Goal: Check status: Check status

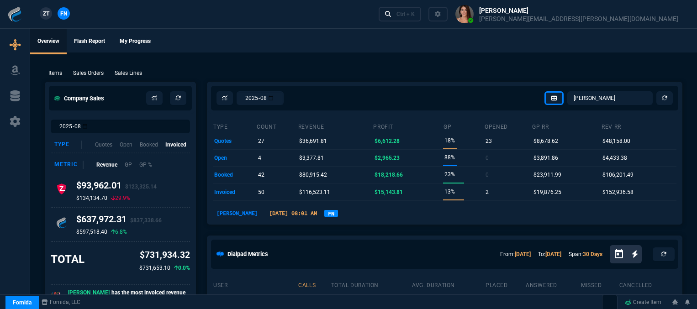
select select "12: [PERSON_NAME]"
click at [92, 77] on p "Sales Orders" at bounding box center [88, 73] width 31 height 8
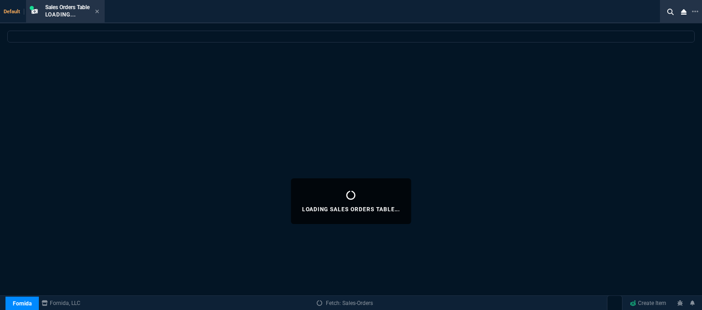
select select
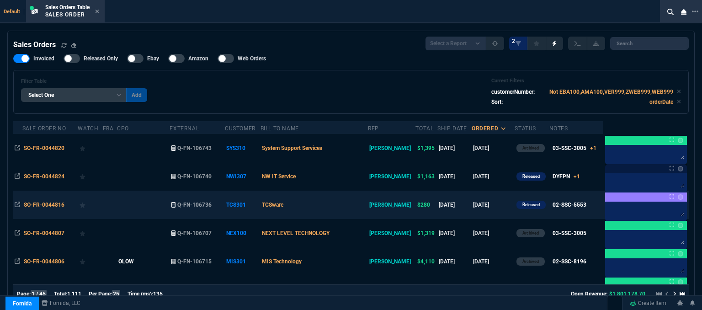
click at [343, 201] on td "TCSware" at bounding box center [314, 205] width 108 height 28
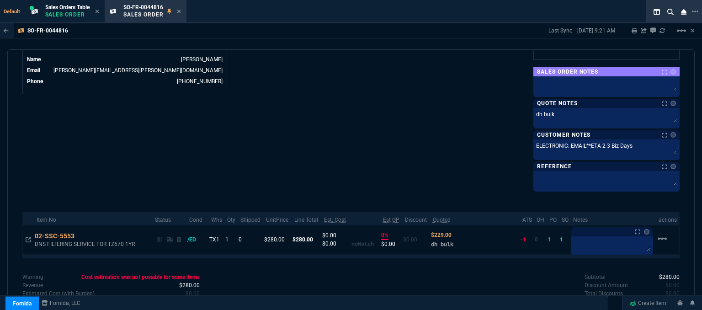
scroll to position [488, 0]
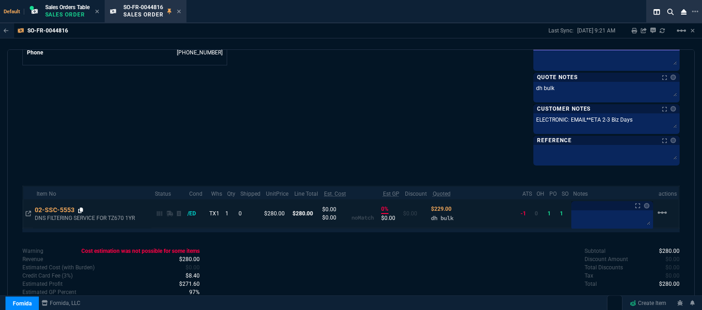
click at [83, 207] on icon at bounding box center [80, 209] width 5 height 5
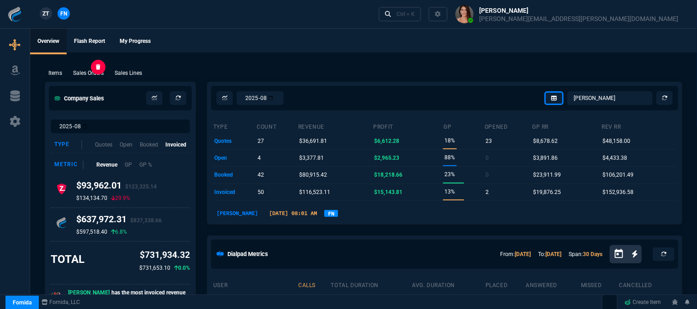
click at [80, 71] on p "Sales Orders" at bounding box center [88, 73] width 31 height 8
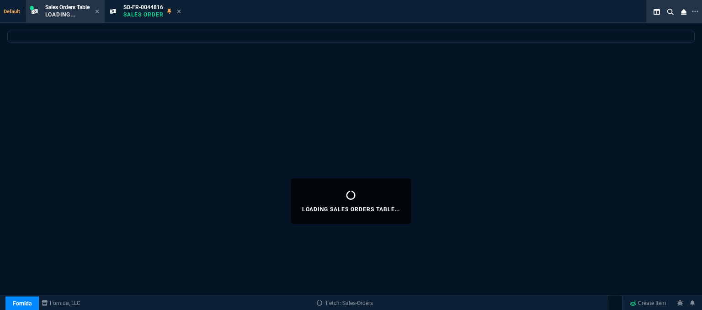
select select
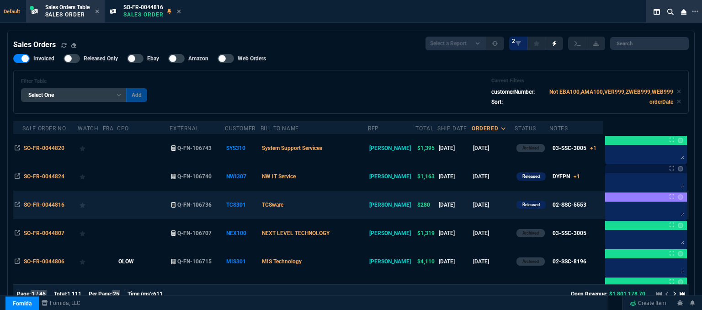
click at [154, 207] on td at bounding box center [143, 205] width 53 height 28
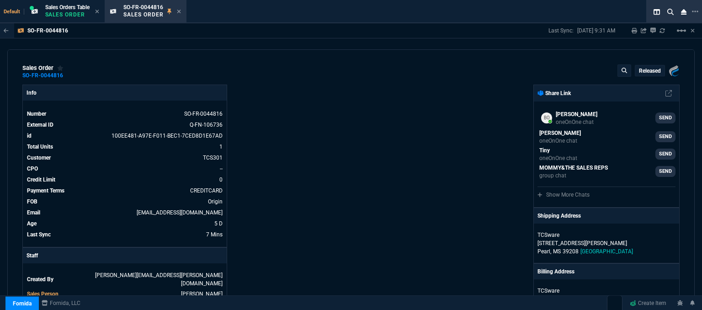
scroll to position [273, 0]
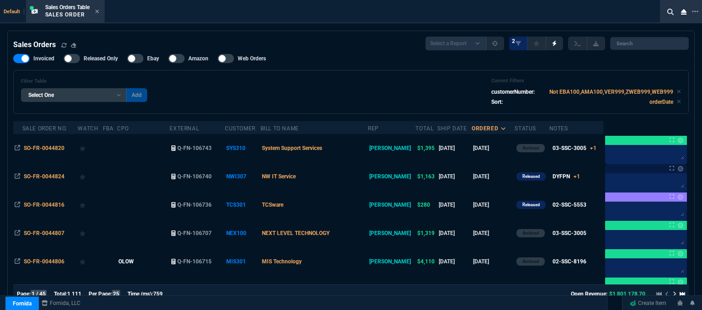
select select "12: [PERSON_NAME]"
select select
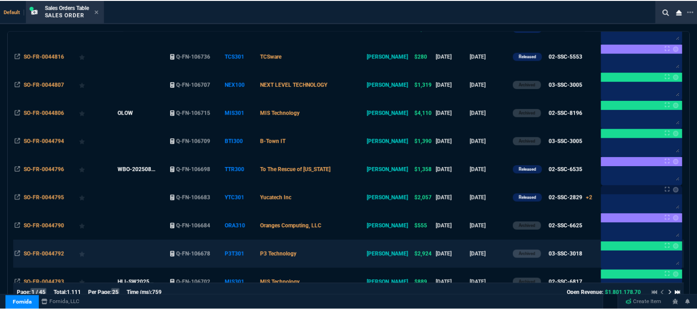
scroll to position [228, 0]
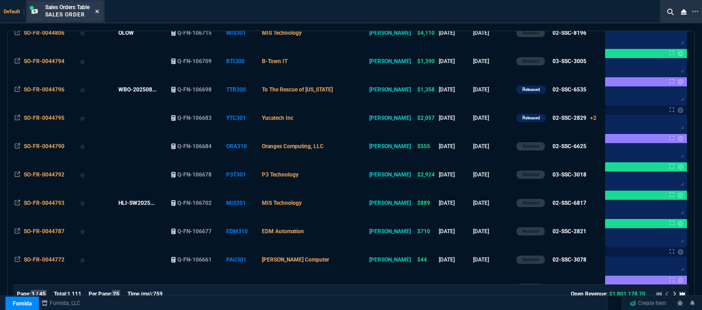
click at [99, 10] on icon at bounding box center [97, 11] width 4 height 5
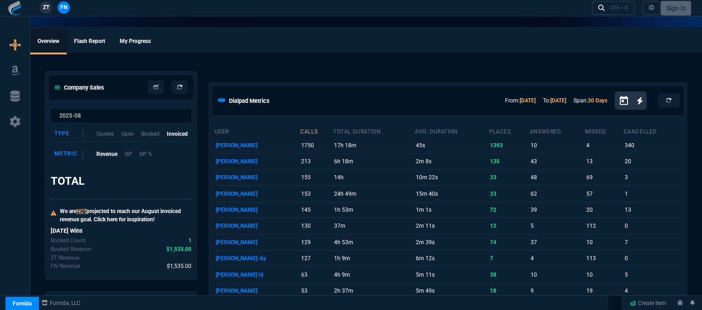
select select "12: [PERSON_NAME]"
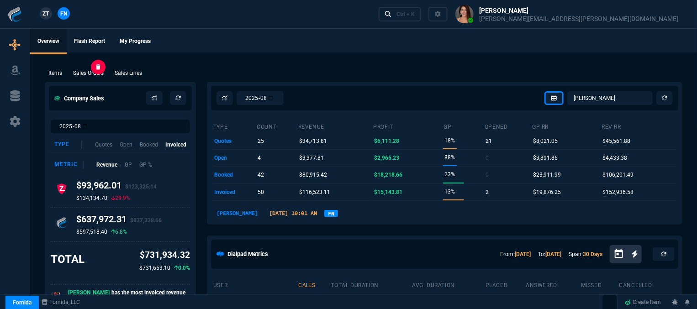
click at [98, 74] on p "Sales Orders" at bounding box center [88, 73] width 31 height 8
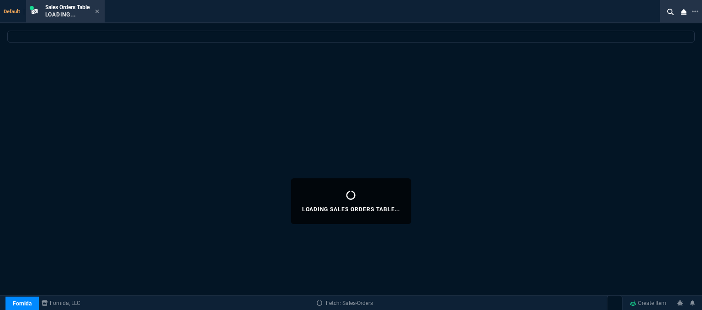
select select
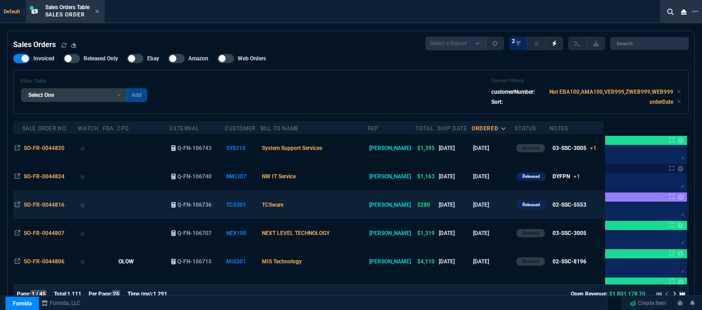
click at [349, 209] on td "TCSware" at bounding box center [314, 205] width 108 height 28
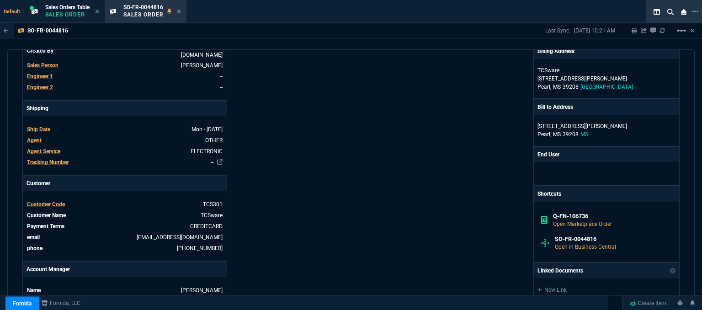
scroll to position [457, 0]
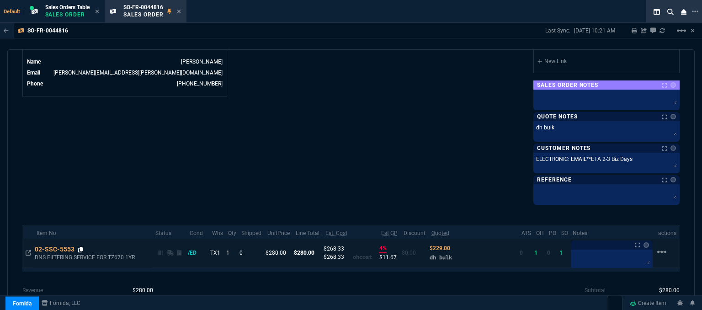
click at [79, 247] on icon at bounding box center [80, 249] width 5 height 5
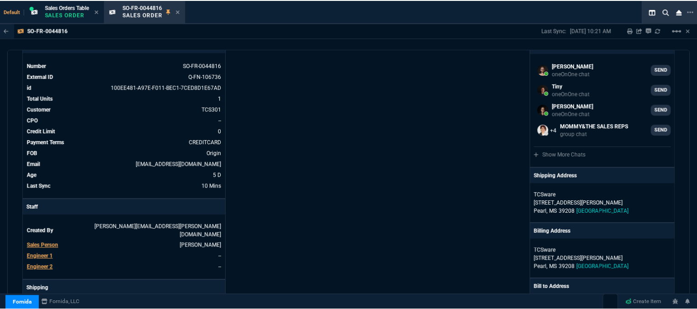
scroll to position [0, 0]
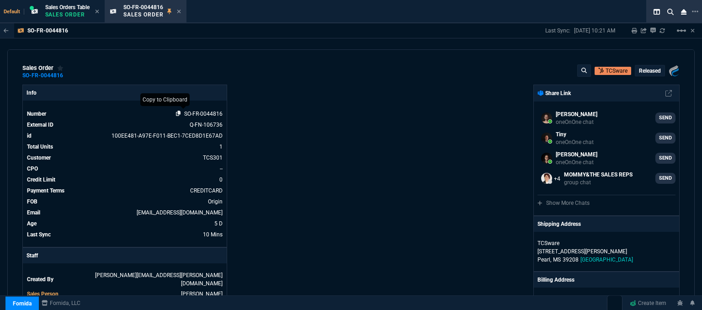
click at [176, 111] on icon at bounding box center [178, 113] width 5 height 5
click at [181, 11] on icon at bounding box center [179, 11] width 4 height 5
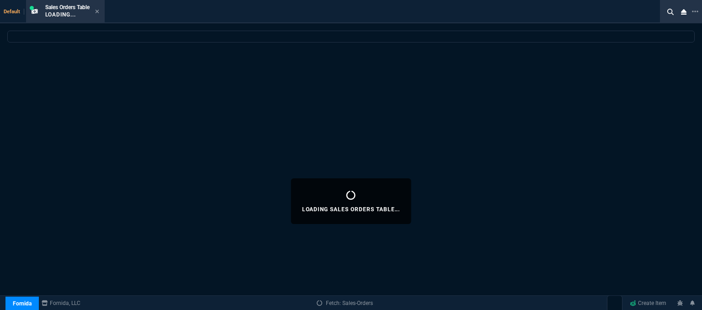
click at [101, 13] on div "Sales Orders Table Loading..." at bounding box center [65, 12] width 75 height 20
click at [98, 11] on icon at bounding box center [97, 11] width 4 height 5
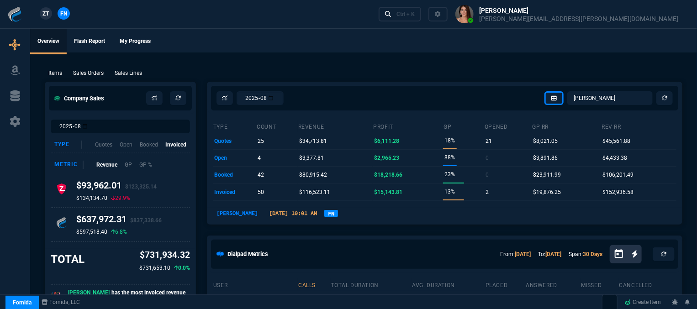
click at [90, 74] on p "Sales Orders" at bounding box center [88, 73] width 31 height 8
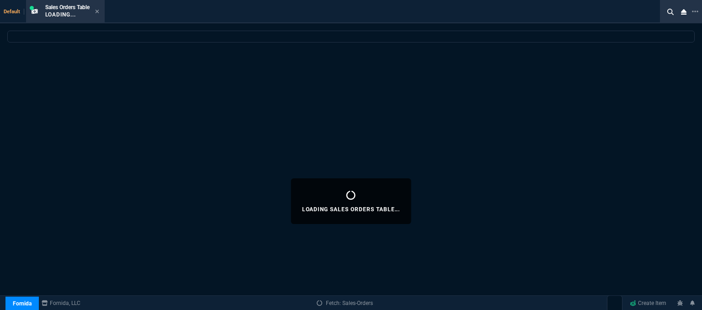
select select
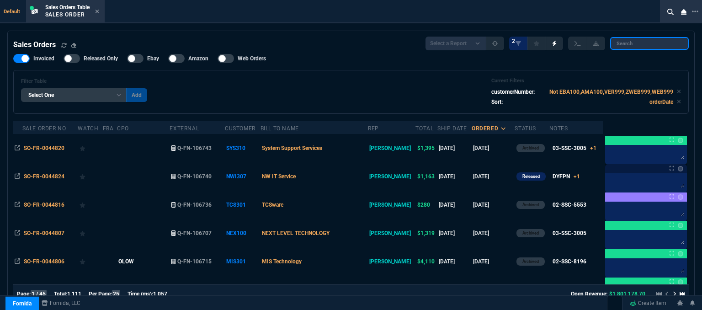
click at [656, 42] on input "search" at bounding box center [649, 43] width 79 height 13
paste input "SO-FR-0044816"
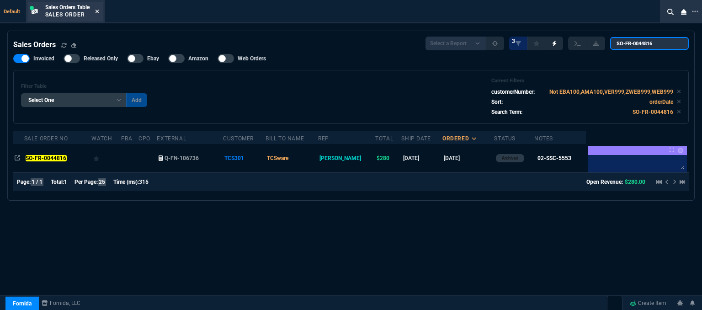
type input "SO-FR-0044816"
click at [96, 9] on icon at bounding box center [97, 11] width 4 height 5
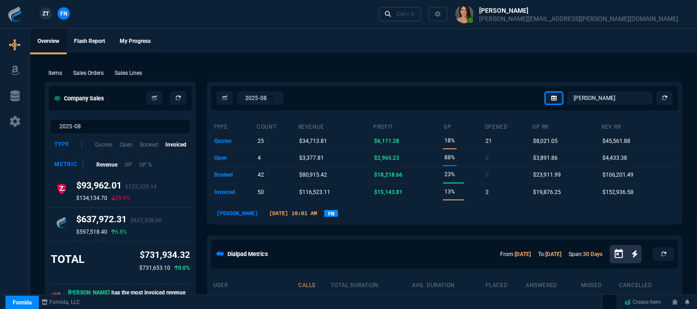
drag, startPoint x: 82, startPoint y: 72, endPoint x: 513, endPoint y: 21, distance: 434.2
click at [82, 72] on p "Sales Orders" at bounding box center [88, 73] width 31 height 8
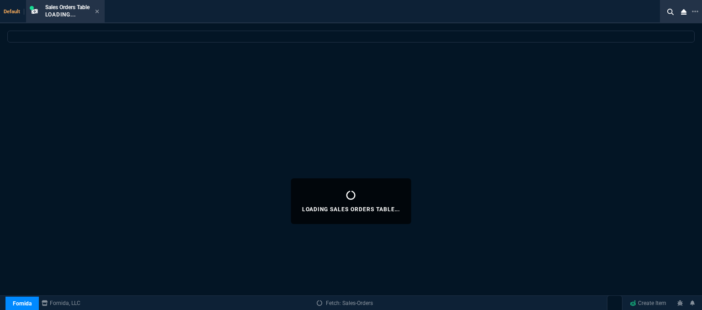
select select
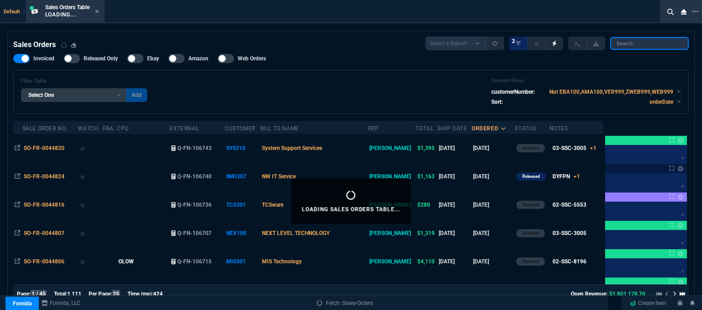
click at [636, 40] on input "search" at bounding box center [649, 43] width 79 height 13
paste input "SO-FR-0044816"
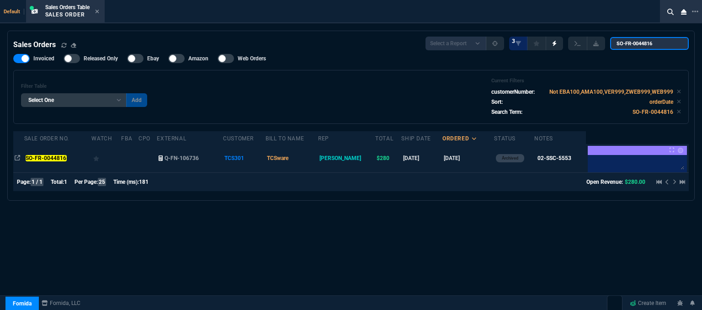
type input "SO-FR-0044816"
click at [314, 155] on td "TCSware" at bounding box center [291, 158] width 53 height 28
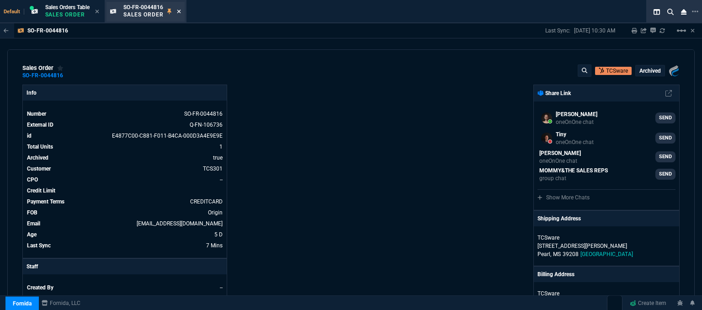
click at [181, 13] on icon at bounding box center [179, 11] width 4 height 5
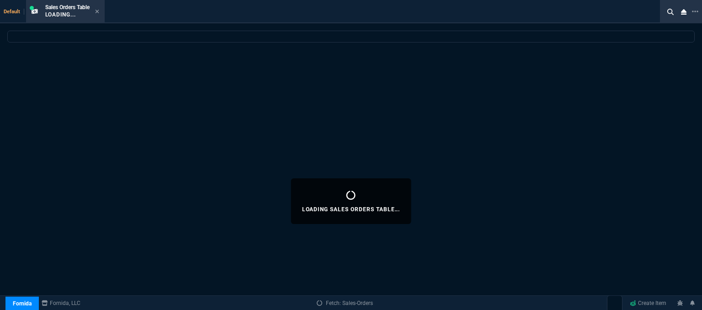
select select
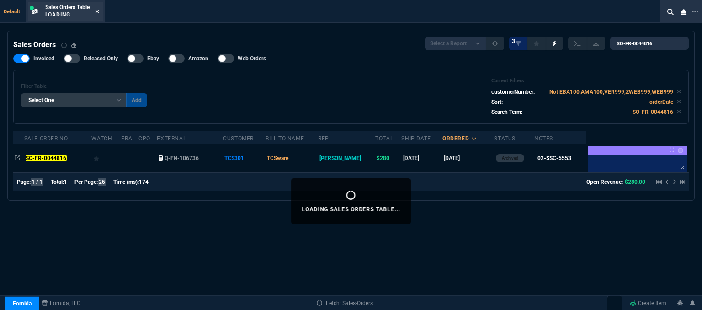
click at [97, 12] on icon at bounding box center [97, 12] width 4 height 4
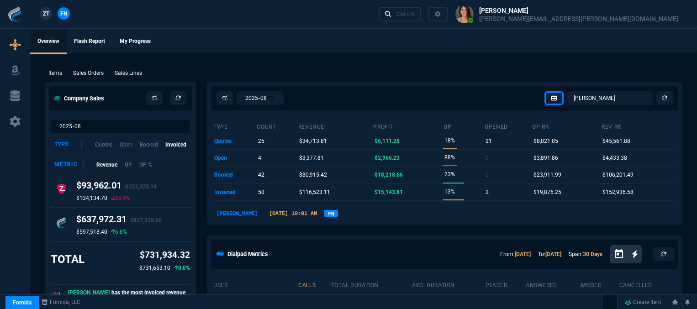
select select "12: [PERSON_NAME]"
click at [93, 76] on p "Sales Orders" at bounding box center [88, 73] width 31 height 8
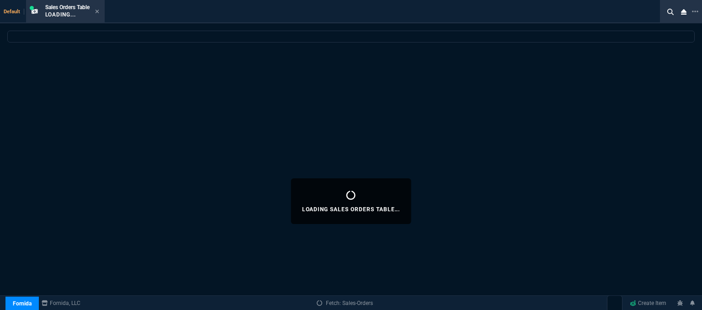
select select
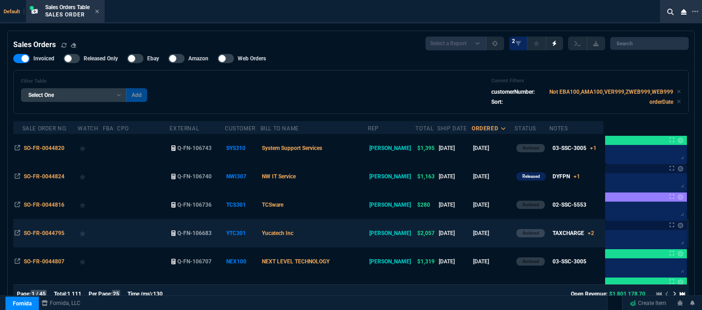
click at [349, 232] on td "Yucatech Inc" at bounding box center [314, 233] width 108 height 28
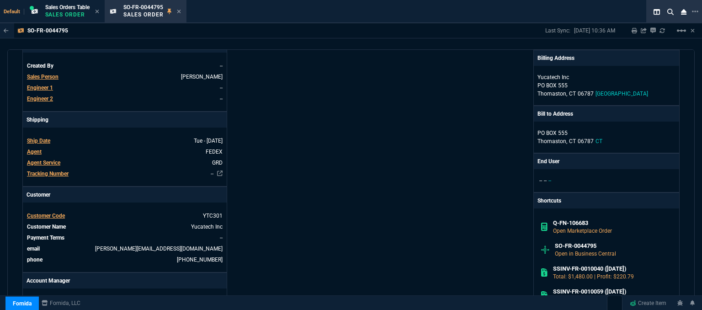
scroll to position [274, 0]
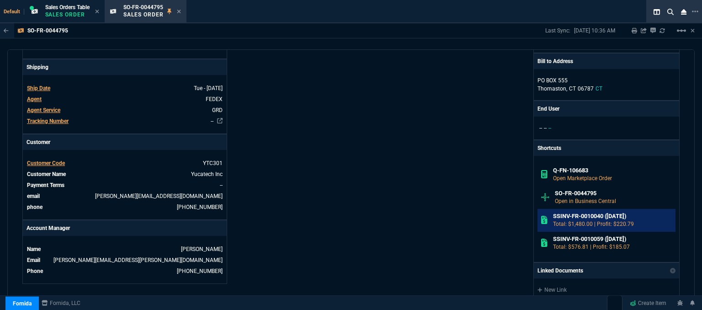
click at [594, 214] on h6 "SSINV-FR-0010040 (8-18-25)" at bounding box center [612, 215] width 119 height 7
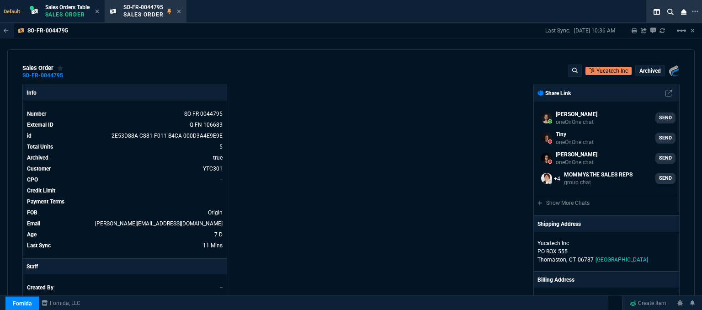
select select "12: [PERSON_NAME]"
click at [178, 112] on icon at bounding box center [178, 113] width 5 height 5
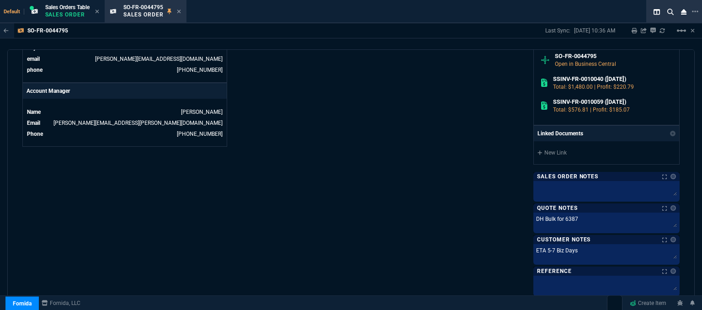
scroll to position [548, 0]
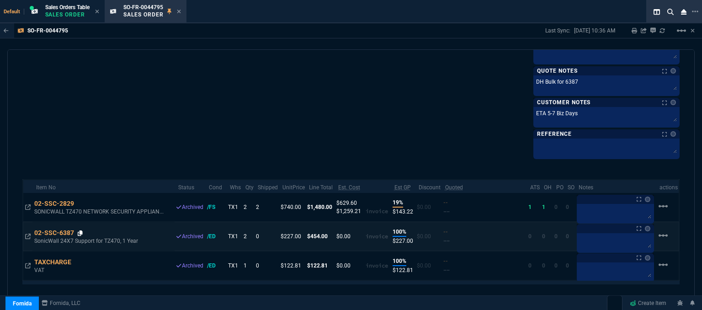
click at [80, 230] on icon at bounding box center [80, 232] width 5 height 5
click at [78, 230] on icon at bounding box center [80, 232] width 5 height 5
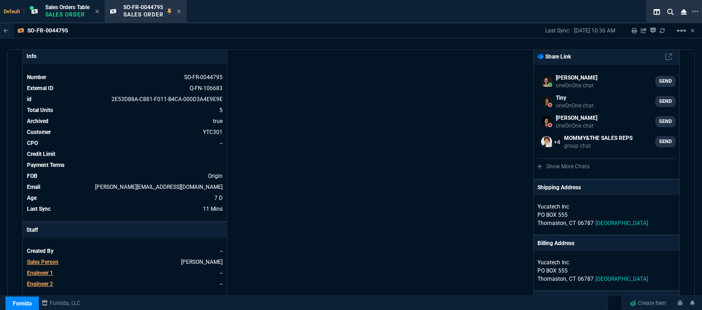
scroll to position [0, 0]
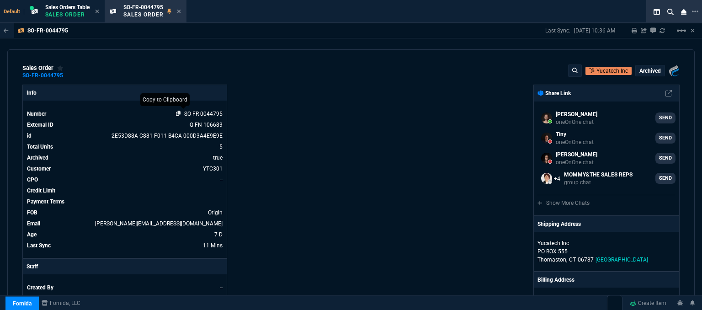
click at [176, 115] on icon at bounding box center [178, 113] width 5 height 5
click at [180, 12] on icon at bounding box center [179, 11] width 4 height 5
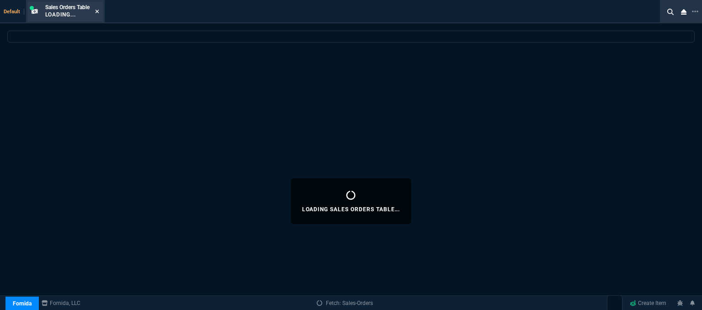
select select
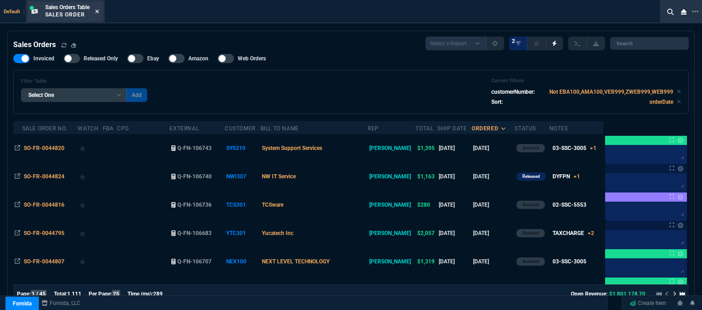
click at [98, 12] on icon at bounding box center [97, 12] width 4 height 4
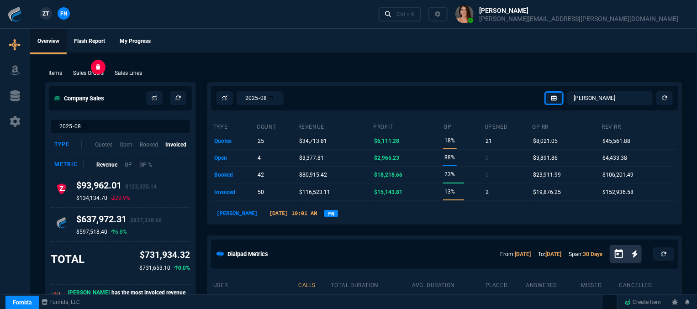
click at [97, 76] on p "Sales Orders" at bounding box center [88, 73] width 31 height 8
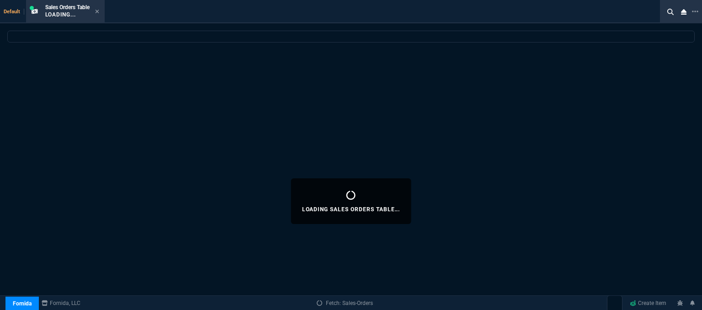
select select
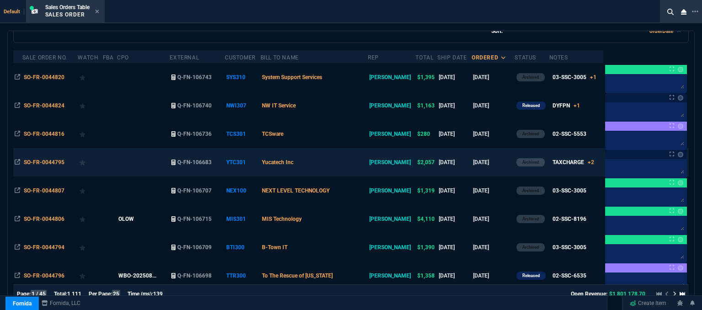
scroll to position [91, 0]
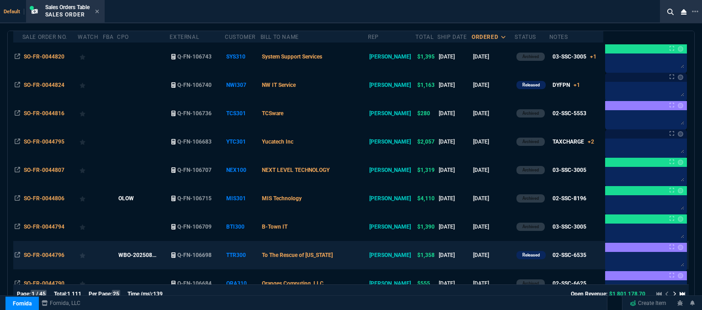
click at [364, 254] on td "To The Rescue of [US_STATE]" at bounding box center [314, 255] width 108 height 28
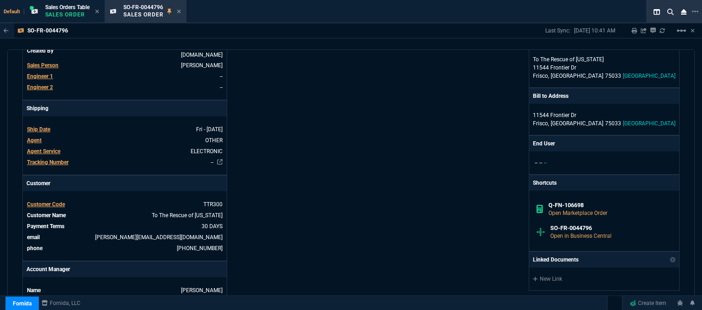
scroll to position [457, 0]
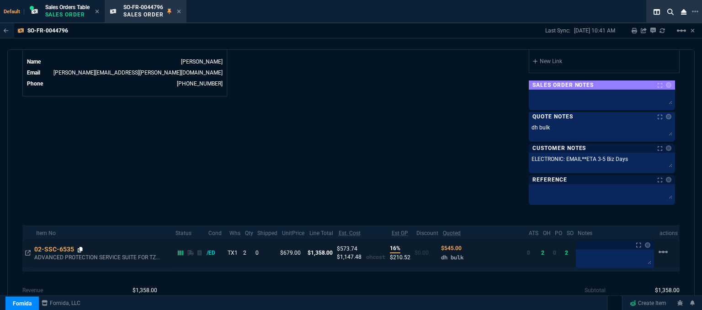
click at [80, 247] on icon at bounding box center [80, 249] width 5 height 5
click at [79, 249] on icon at bounding box center [80, 249] width 5 height 5
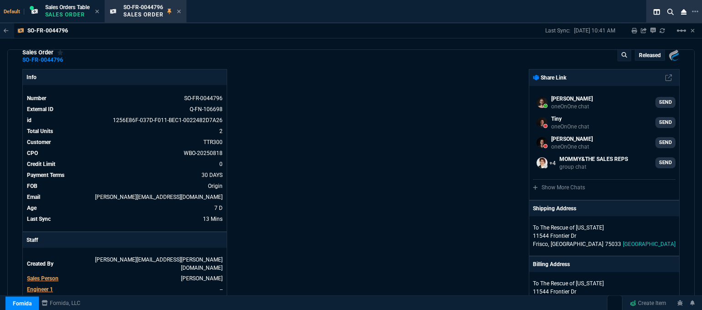
scroll to position [0, 0]
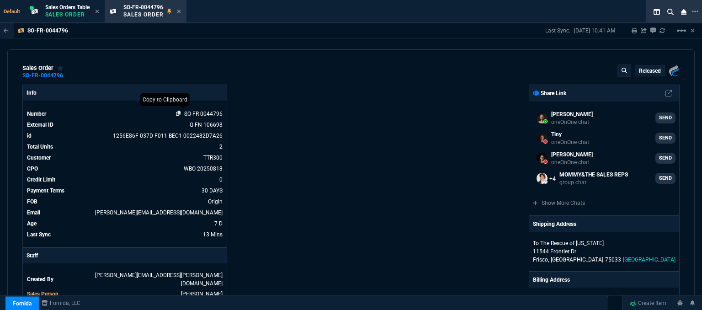
click at [178, 114] on icon at bounding box center [178, 113] width 5 height 5
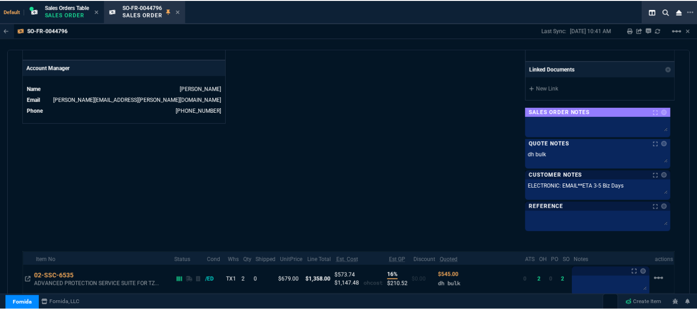
scroll to position [499, 0]
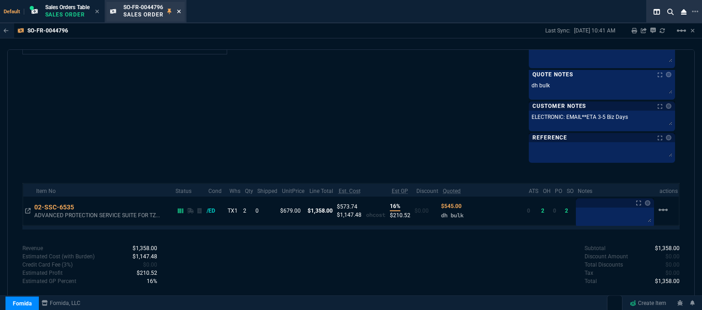
click at [180, 11] on icon at bounding box center [179, 11] width 4 height 5
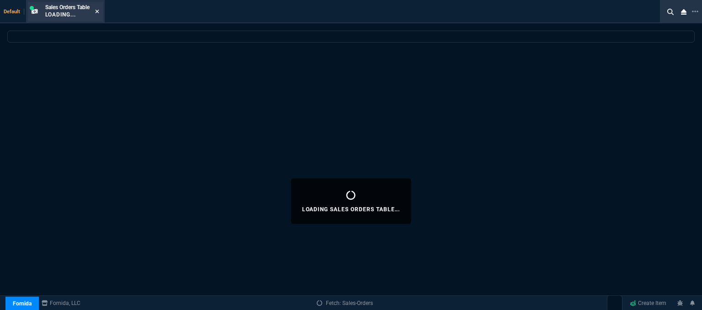
click at [96, 12] on icon at bounding box center [97, 11] width 4 height 5
